Goal: Check status: Check status

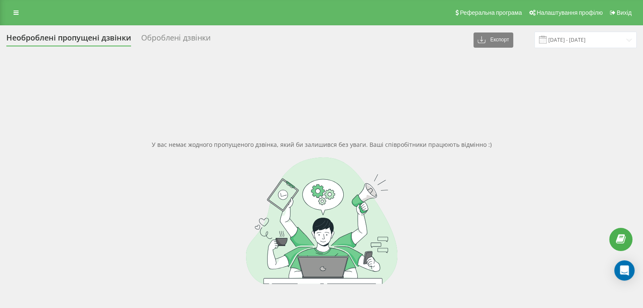
click at [13, 16] on link at bounding box center [15, 13] width 15 height 12
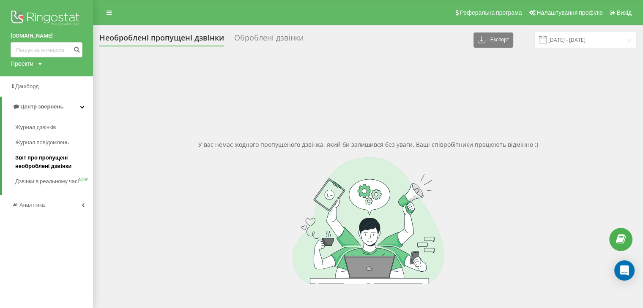
click at [35, 164] on span "Звіт про пропущені необроблені дзвінки" at bounding box center [52, 162] width 74 height 17
click at [43, 164] on span "Звіт про пропущені необроблені дзвінки" at bounding box center [52, 162] width 74 height 17
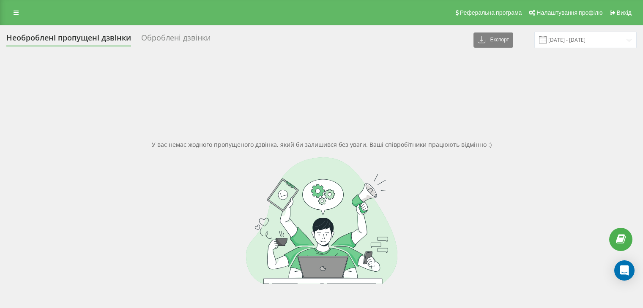
click at [7, 22] on div "Реферальна програма Налаштування профілю Вихід" at bounding box center [321, 12] width 643 height 25
click at [11, 17] on link at bounding box center [15, 13] width 15 height 12
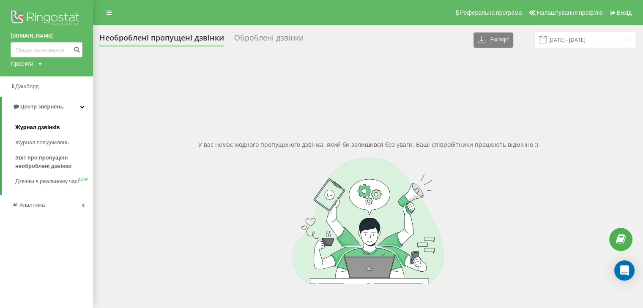
click at [37, 126] on span "Журнал дзвінків" at bounding box center [37, 127] width 45 height 8
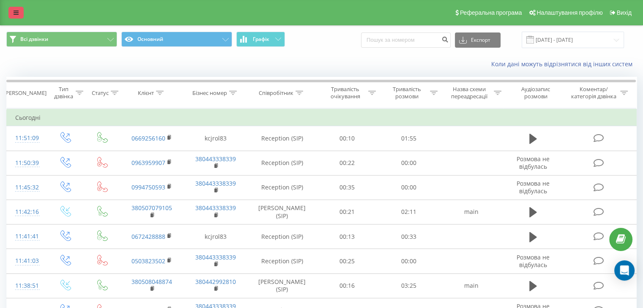
click at [22, 14] on link at bounding box center [15, 13] width 15 height 12
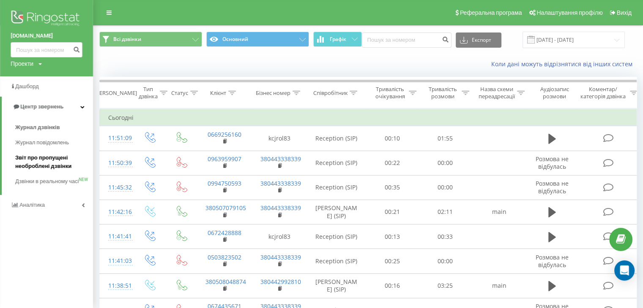
click at [45, 164] on span "Звіт про пропущені необроблені дзвінки" at bounding box center [52, 162] width 74 height 17
click at [43, 163] on span "Звіт про пропущені необроблені дзвінки" at bounding box center [52, 162] width 74 height 17
